Goal: Information Seeking & Learning: Learn about a topic

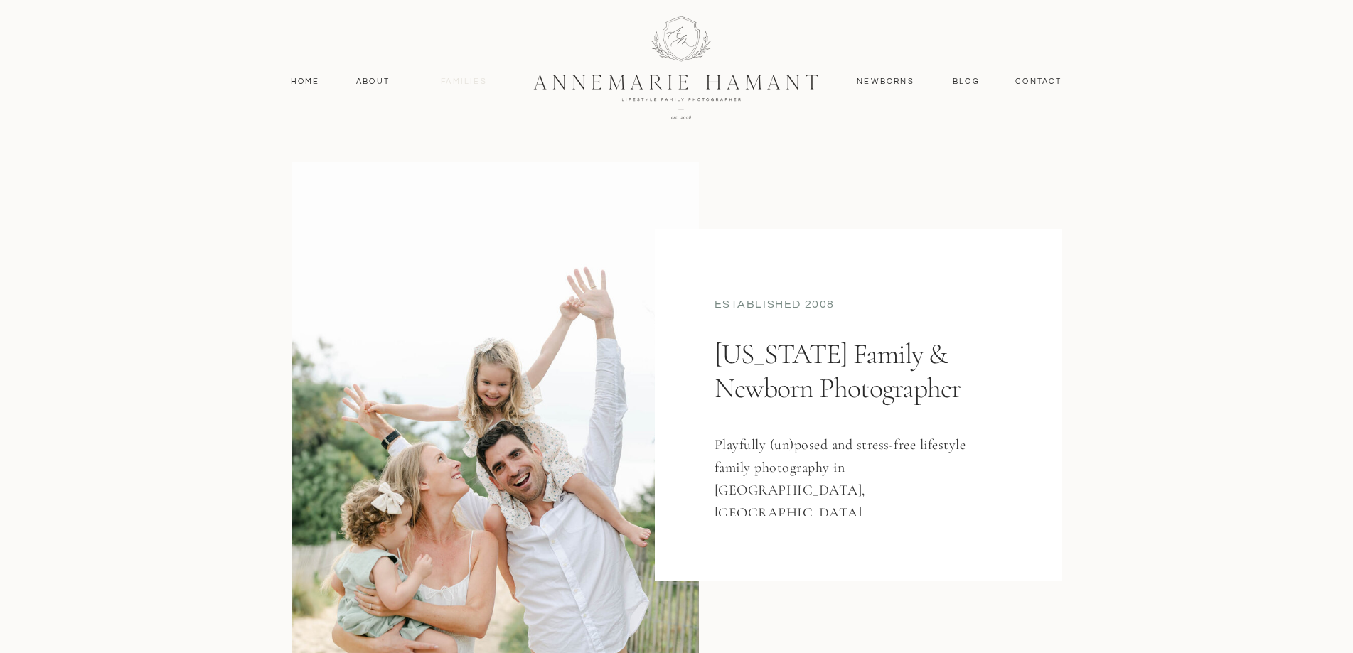
click at [464, 83] on nav "Families" at bounding box center [464, 81] width 64 height 13
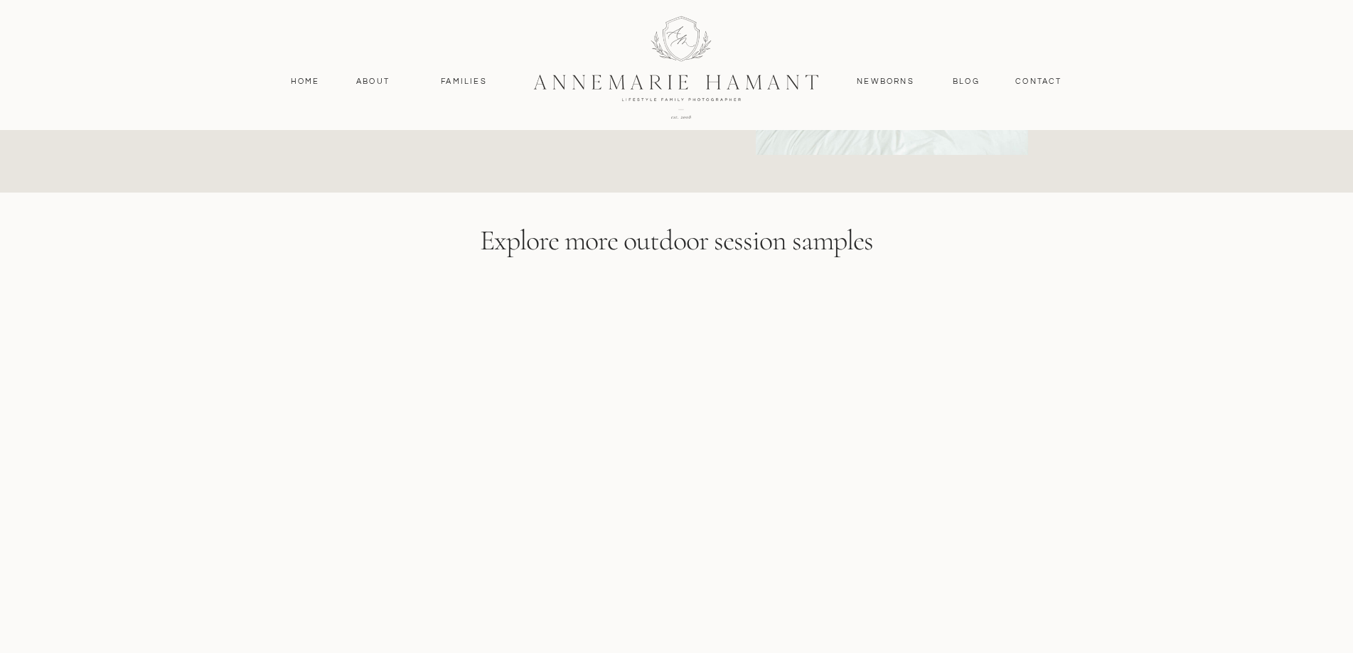
scroll to position [5545, 0]
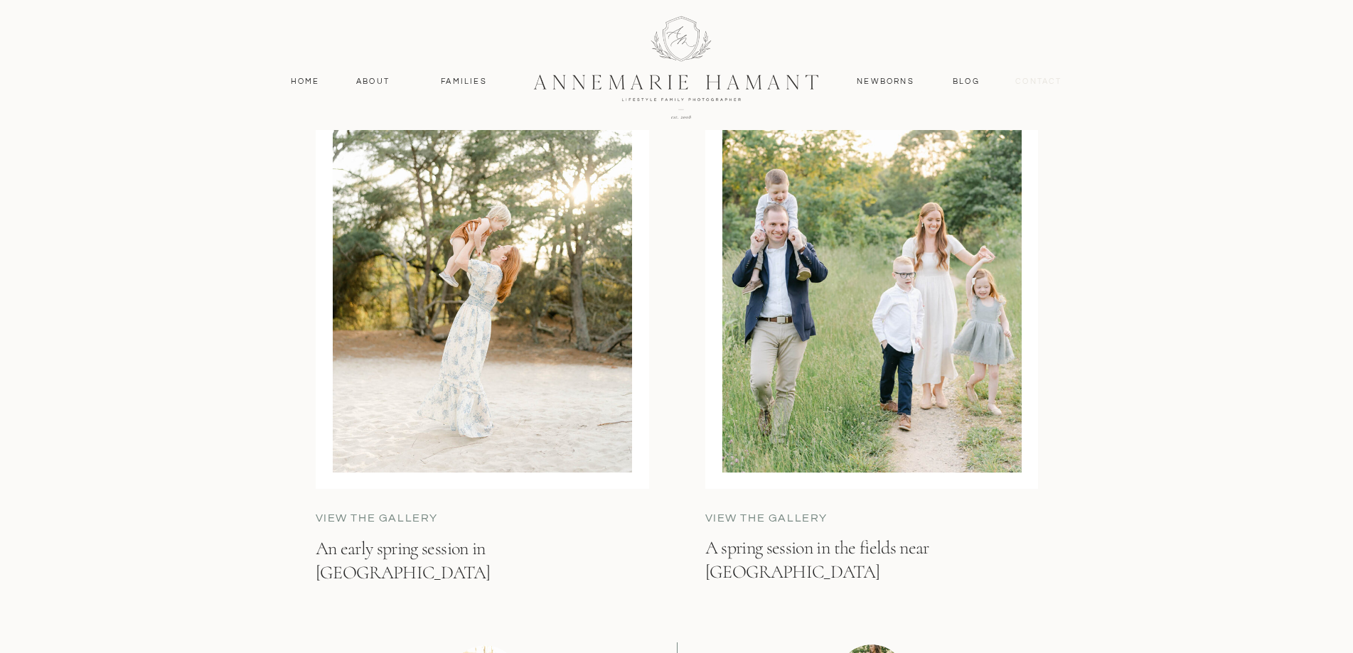
click at [1048, 75] on nav "contact" at bounding box center [1039, 81] width 62 height 13
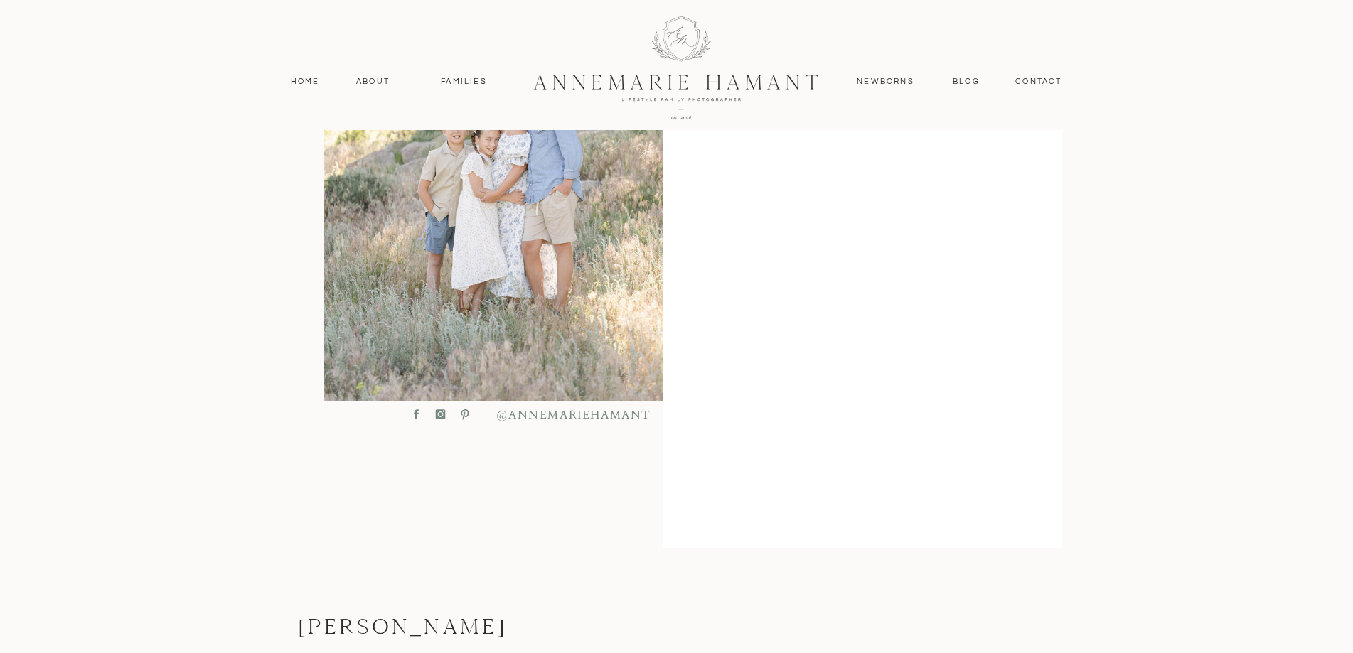
scroll to position [594, 0]
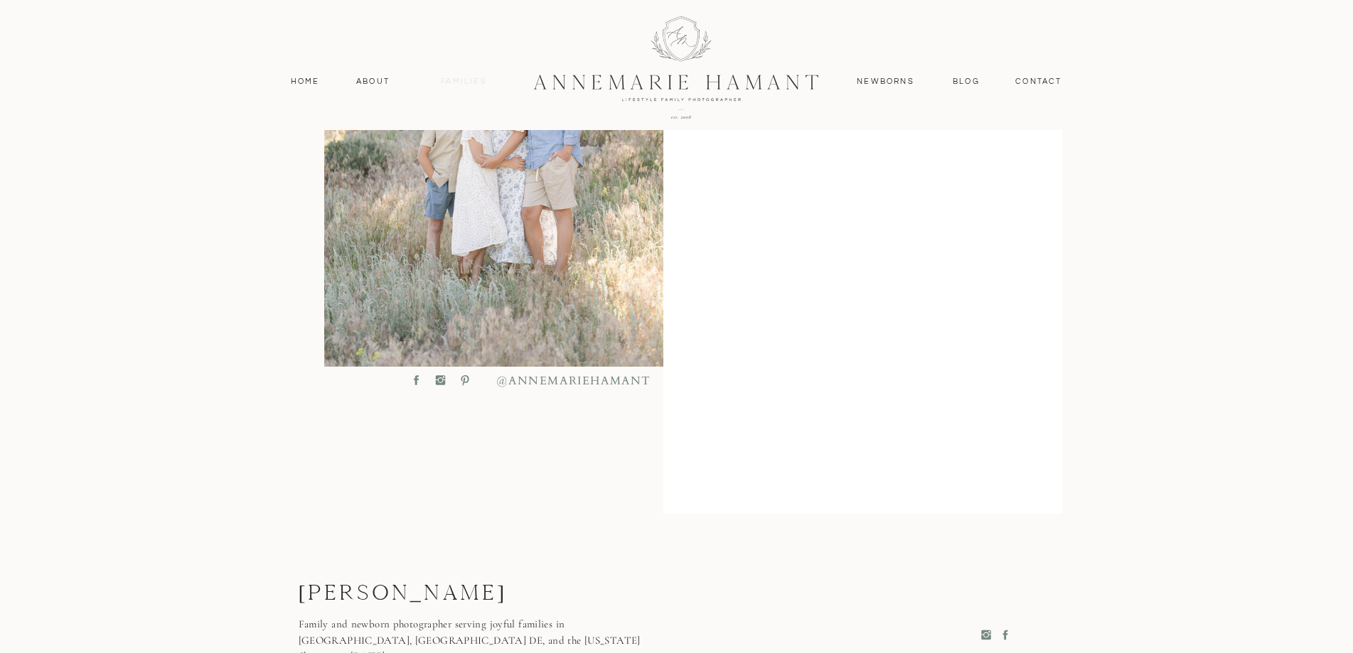
click at [467, 85] on nav "Families" at bounding box center [464, 81] width 64 height 13
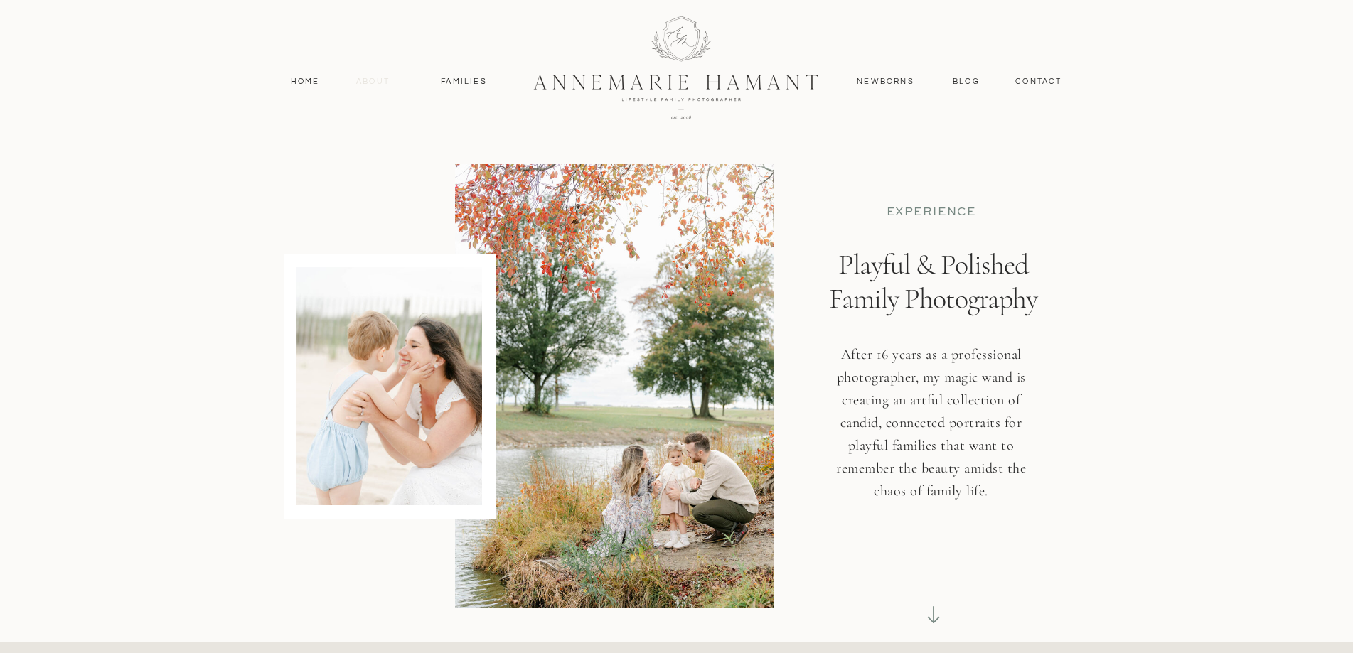
click at [375, 81] on nav "About" at bounding box center [373, 81] width 41 height 13
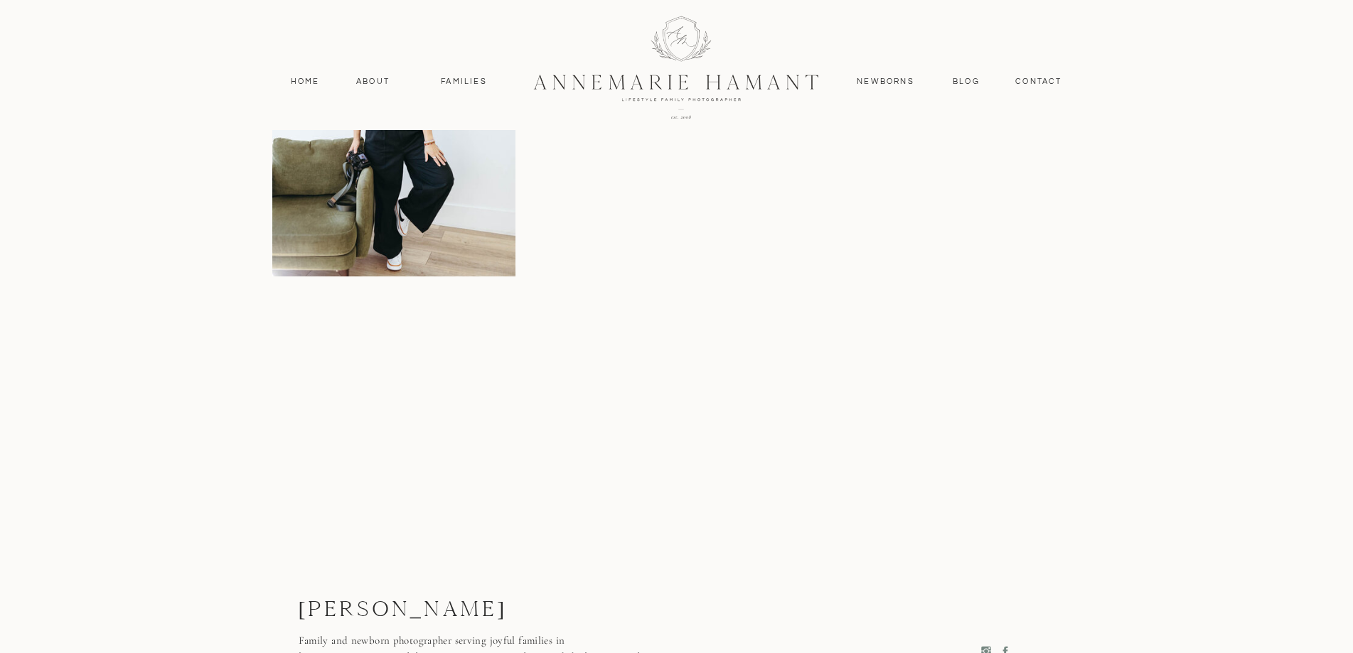
scroll to position [3342, 0]
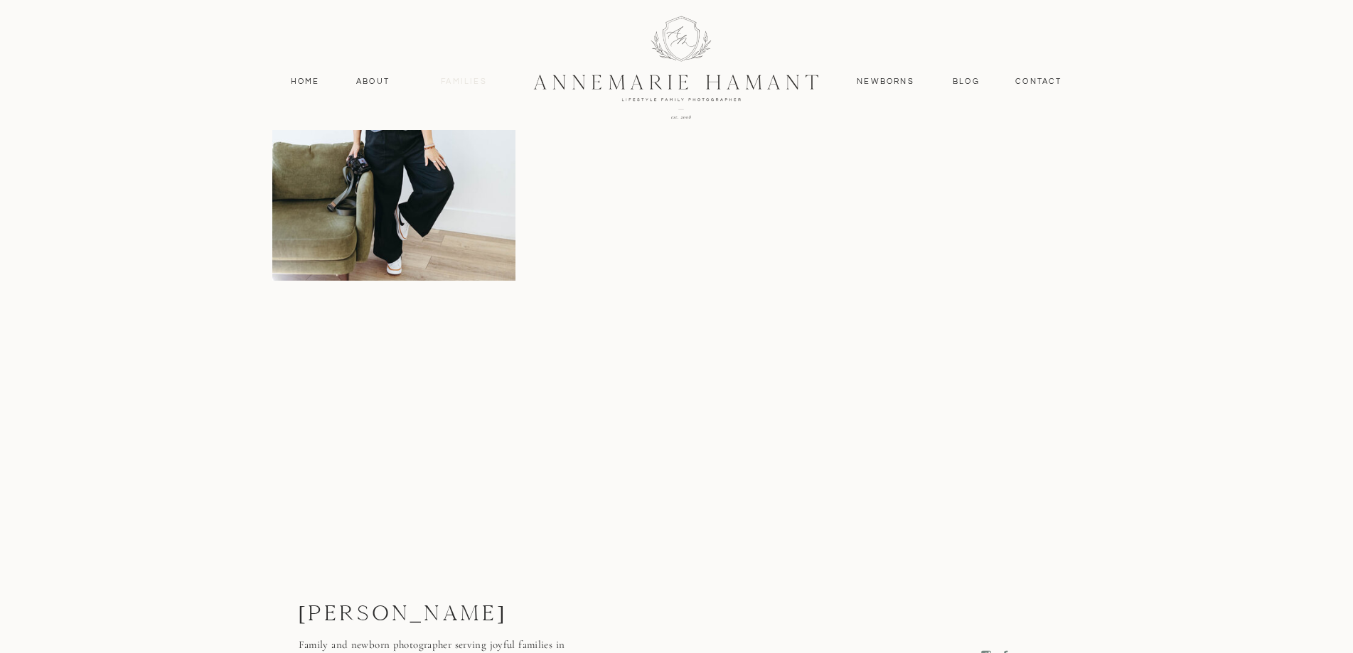
click at [461, 78] on nav "Families" at bounding box center [464, 81] width 64 height 13
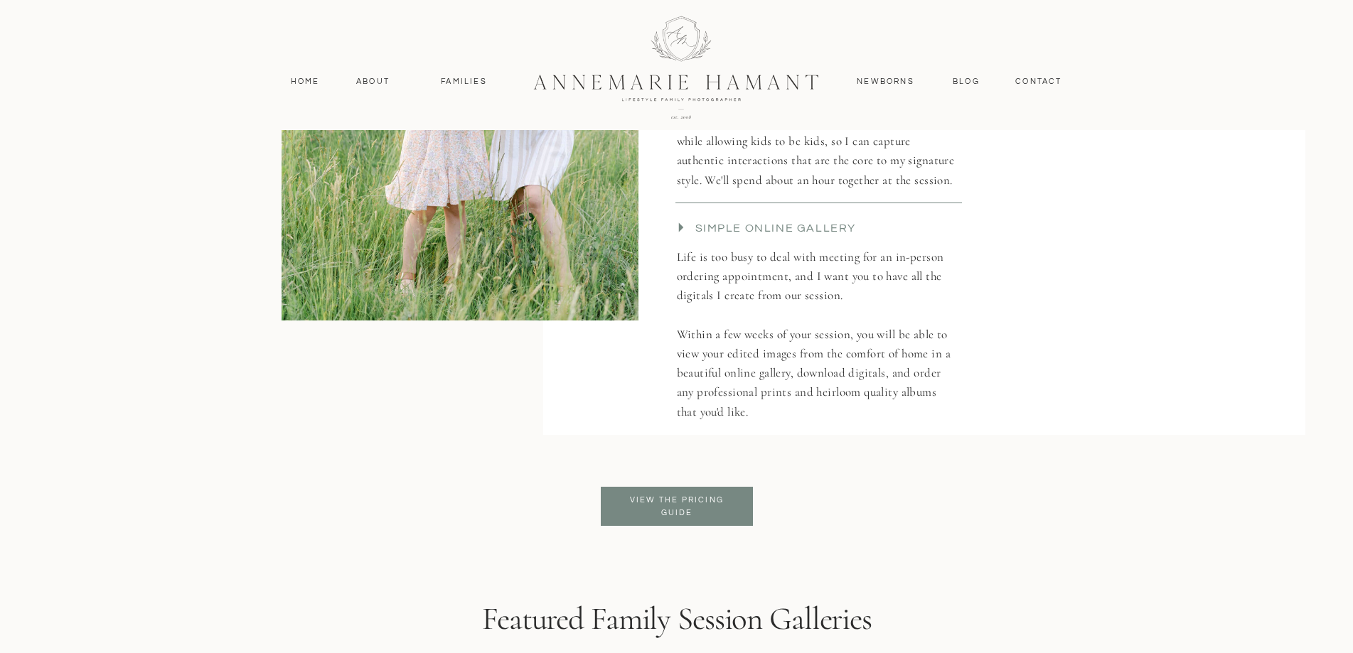
scroll to position [3199, 0]
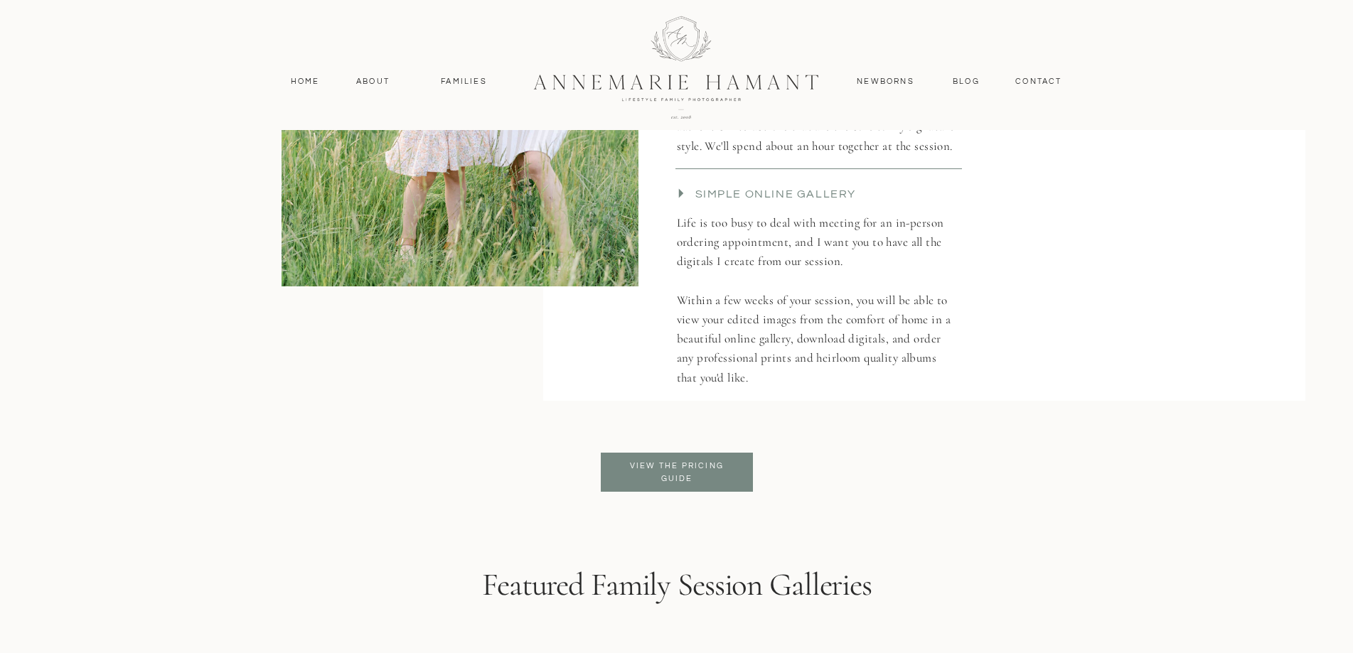
click at [683, 469] on p "View the pricing guide" at bounding box center [677, 473] width 116 height 26
